Goal: Find contact information: Find contact information

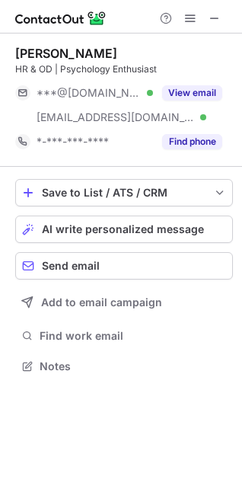
scroll to position [355, 242]
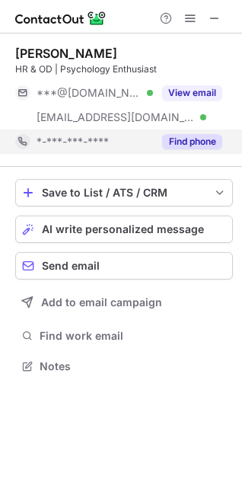
click at [185, 141] on button "Find phone" at bounding box center [192, 141] width 60 height 15
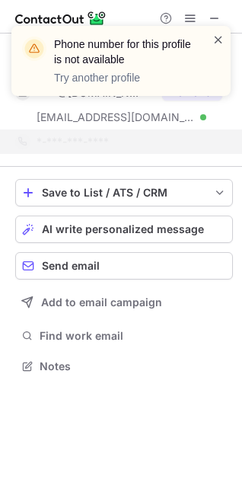
click at [221, 39] on span at bounding box center [218, 39] width 12 height 15
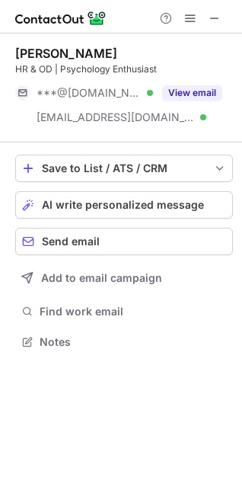
scroll to position [331, 242]
click at [209, 22] on span at bounding box center [215, 18] width 12 height 12
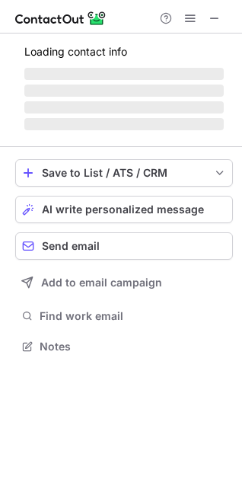
scroll to position [345, 242]
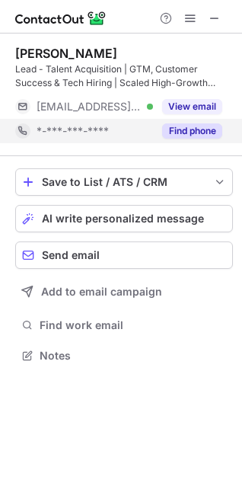
click at [195, 128] on button "Find phone" at bounding box center [192, 130] width 60 height 15
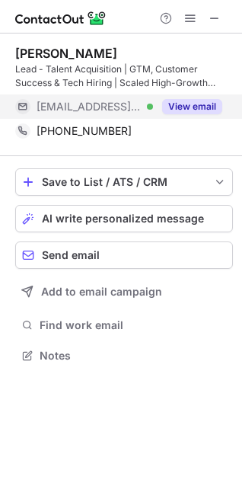
click at [182, 102] on button "View email" at bounding box center [192, 106] width 60 height 15
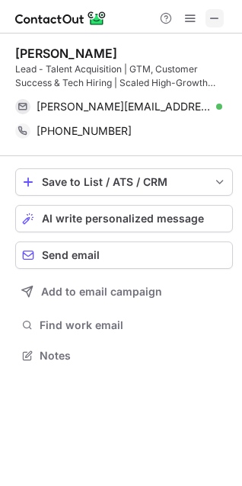
click at [209, 21] on span at bounding box center [215, 18] width 12 height 12
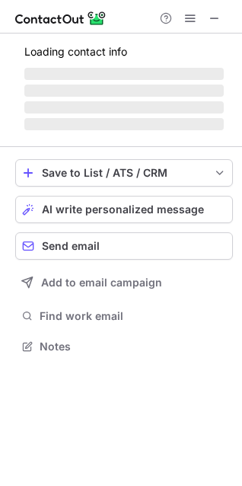
scroll to position [355, 242]
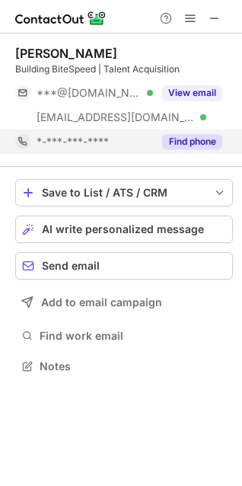
click at [191, 140] on button "Find phone" at bounding box center [192, 141] width 60 height 15
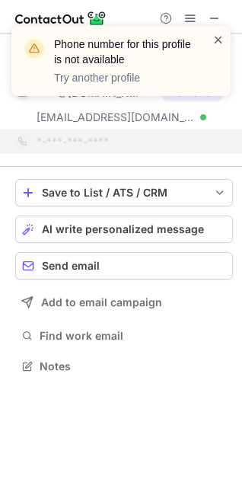
click at [220, 39] on span at bounding box center [218, 39] width 12 height 15
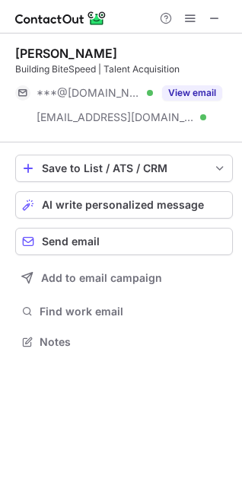
scroll to position [331, 242]
click at [209, 22] on span at bounding box center [215, 18] width 12 height 12
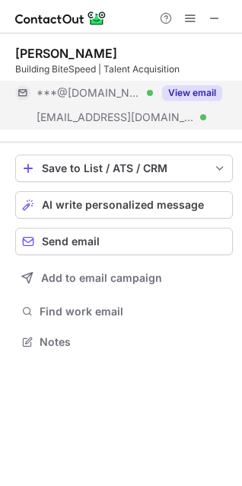
click at [196, 90] on button "View email" at bounding box center [192, 92] width 60 height 15
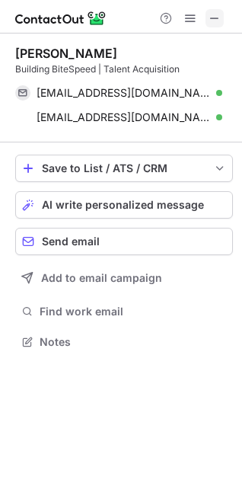
click at [206, 24] on button at bounding box center [215, 18] width 18 height 18
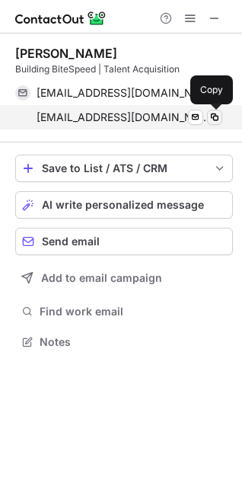
click at [211, 119] on span at bounding box center [215, 117] width 12 height 12
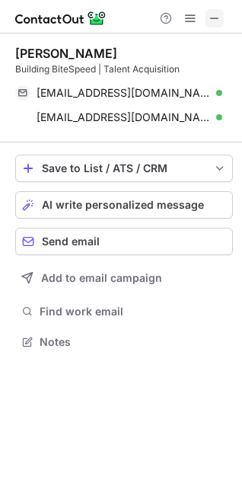
click at [212, 19] on span at bounding box center [215, 18] width 12 height 12
